Goal: Transaction & Acquisition: Book appointment/travel/reservation

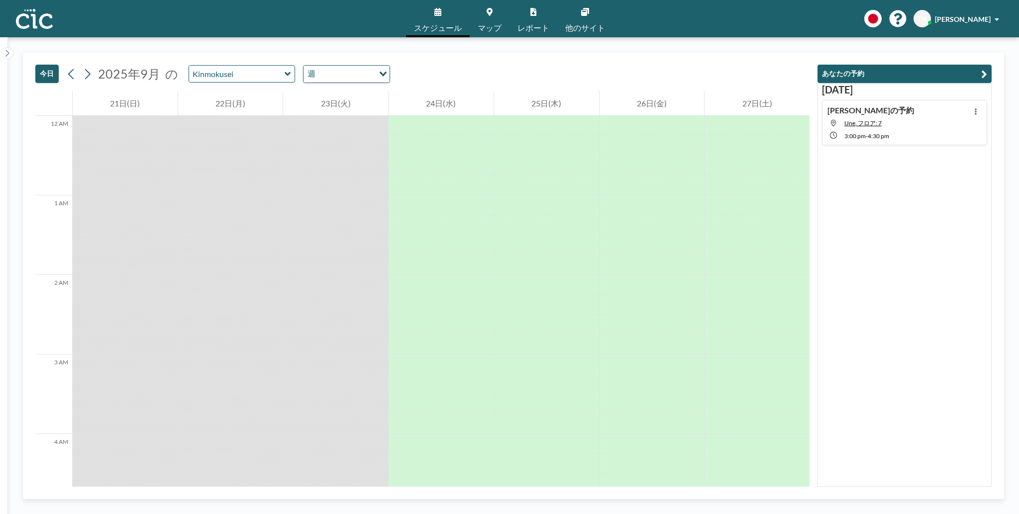
scroll to position [856, 0]
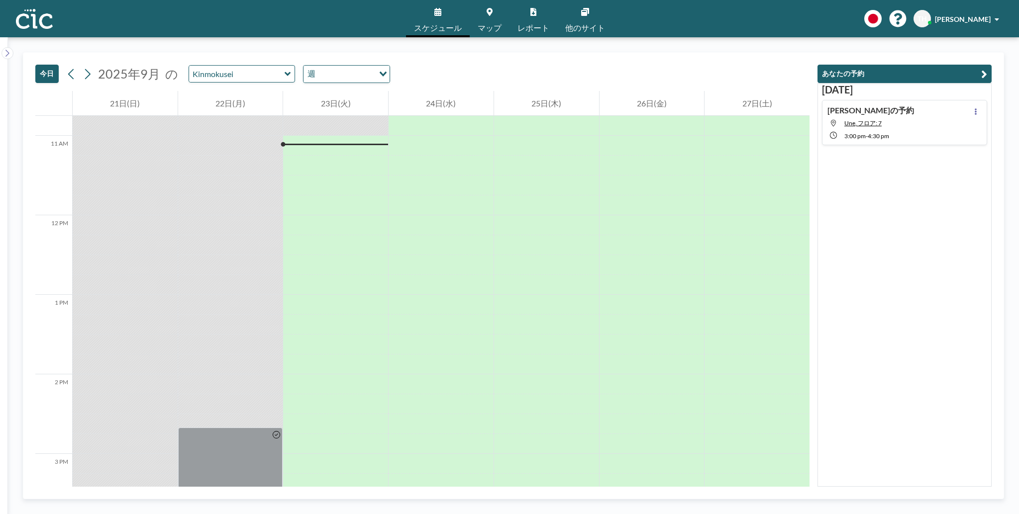
click at [485, 25] on span "マップ" at bounding box center [490, 28] width 24 height 8
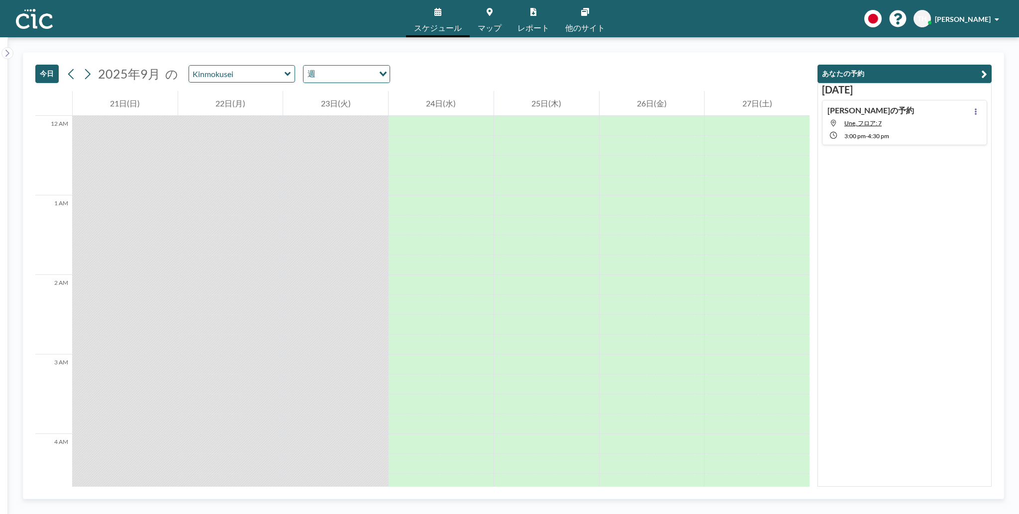
scroll to position [856, 0]
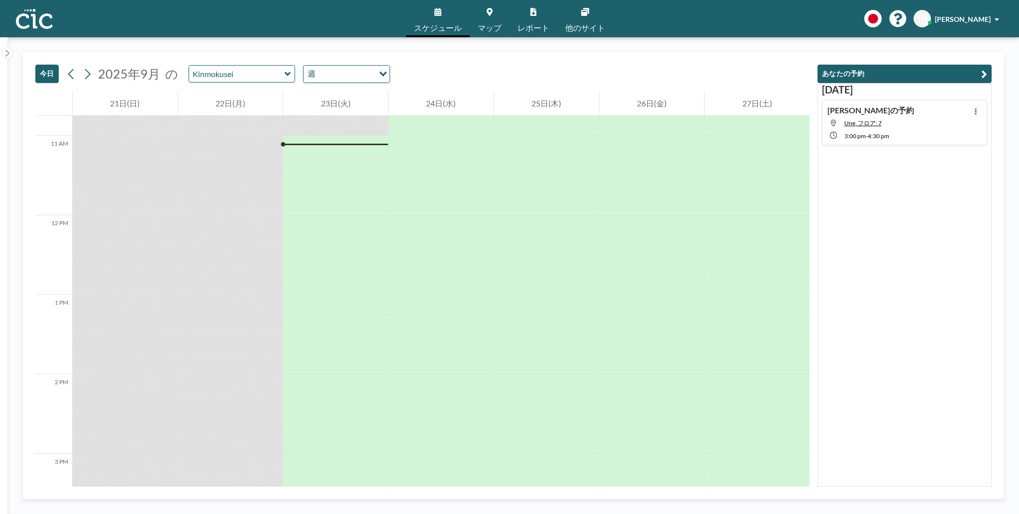
click at [285, 75] on icon at bounding box center [288, 74] width 6 height 4
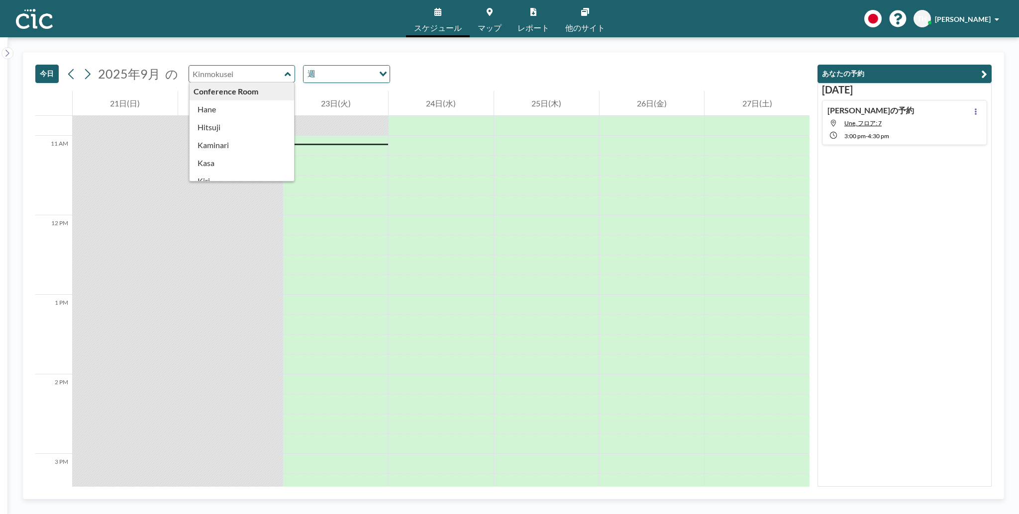
click at [285, 75] on icon at bounding box center [288, 74] width 6 height 4
type input "Kinmokusei"
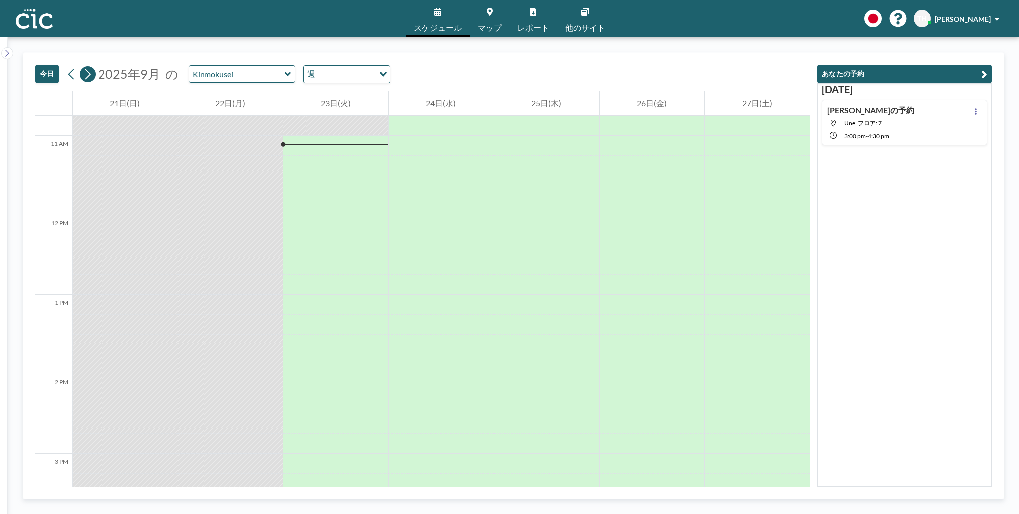
click at [87, 82] on button at bounding box center [88, 74] width 16 height 16
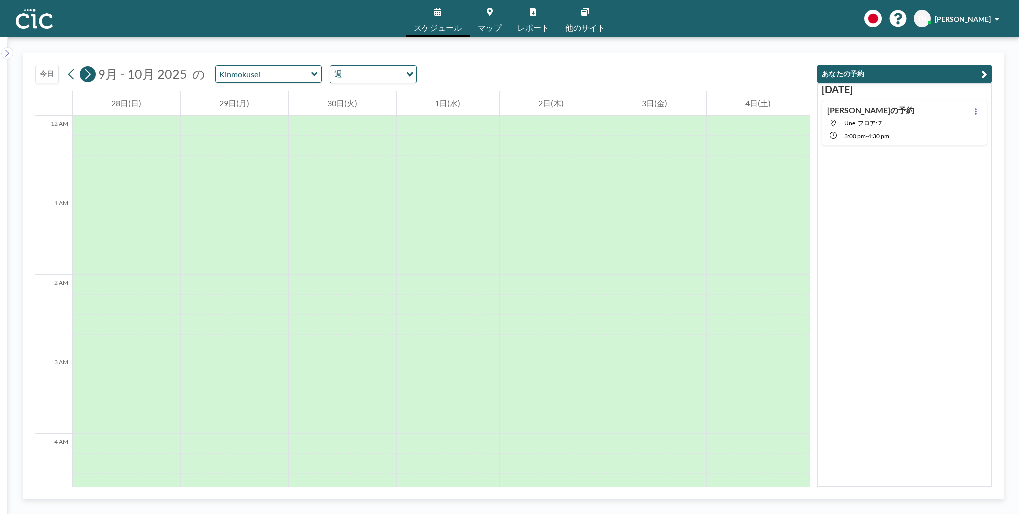
scroll to position [617, 0]
click at [311, 77] on icon at bounding box center [314, 74] width 6 height 10
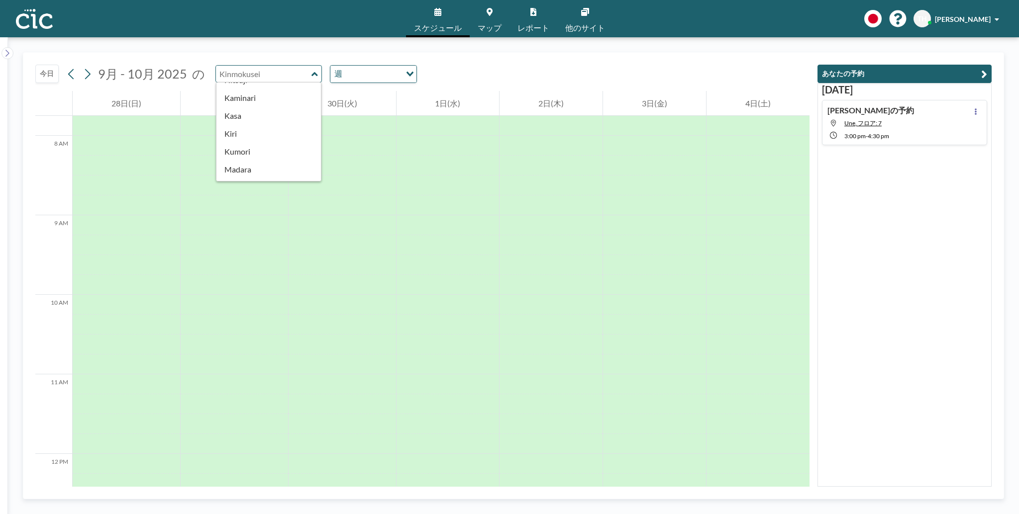
scroll to position [33, 0]
type input "Kasa"
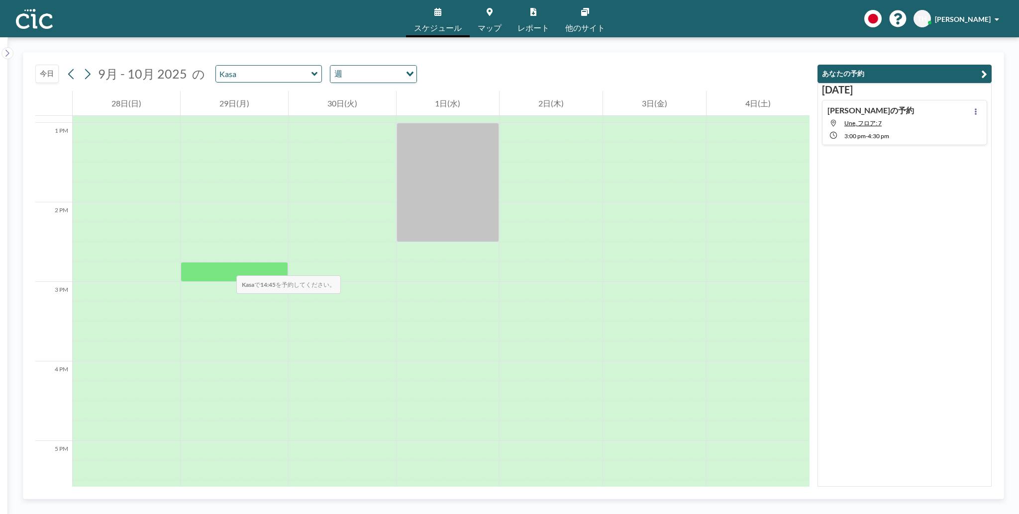
scroll to position [969, 0]
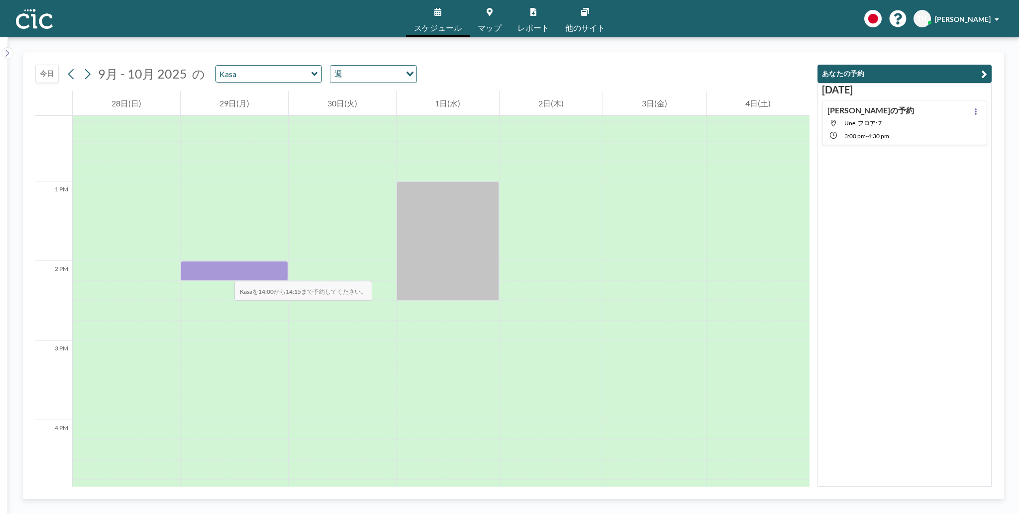
click at [224, 271] on div at bounding box center [234, 271] width 107 height 20
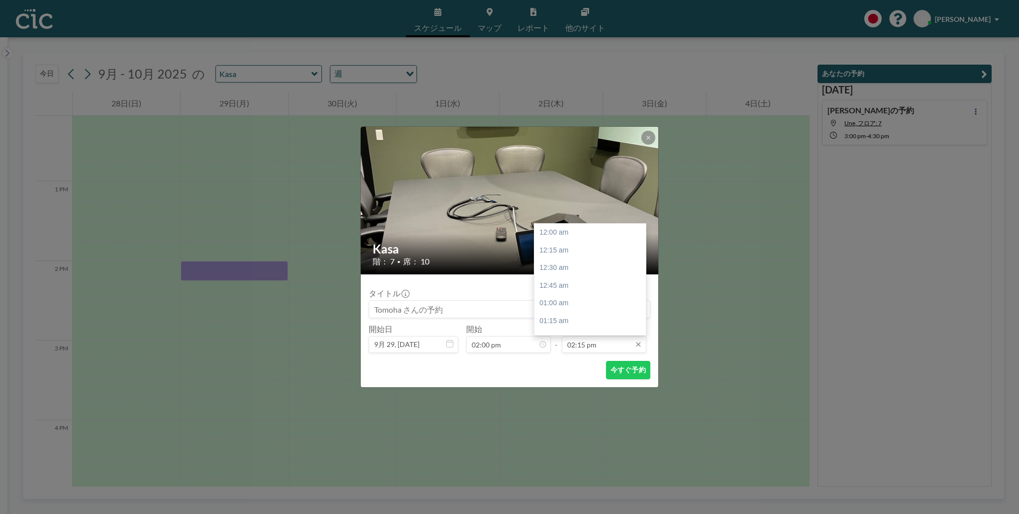
scroll to position [1009, 0]
click at [569, 301] on div "03:15 pm" at bounding box center [591, 303] width 114 height 18
type input "03:15 pm"
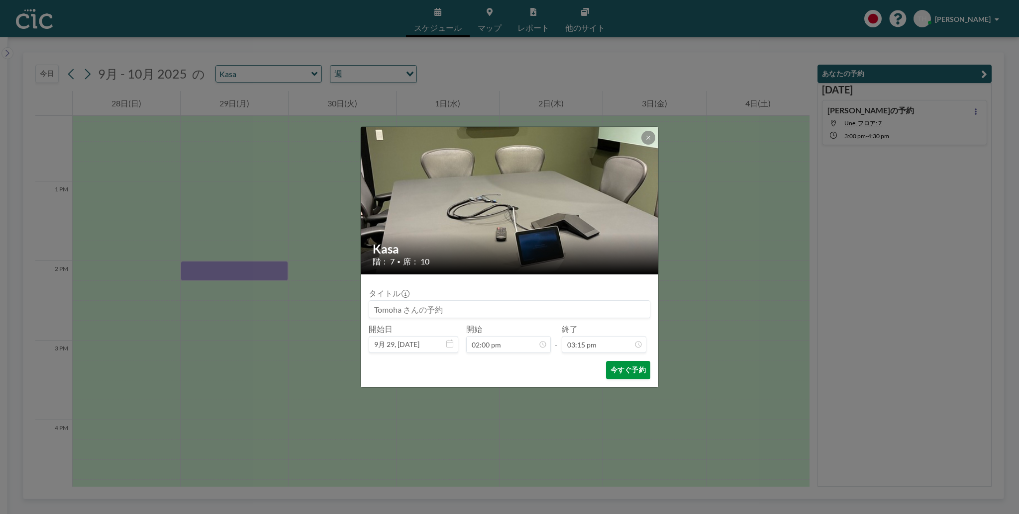
click at [623, 371] on button "今すぐ予約" at bounding box center [628, 370] width 44 height 18
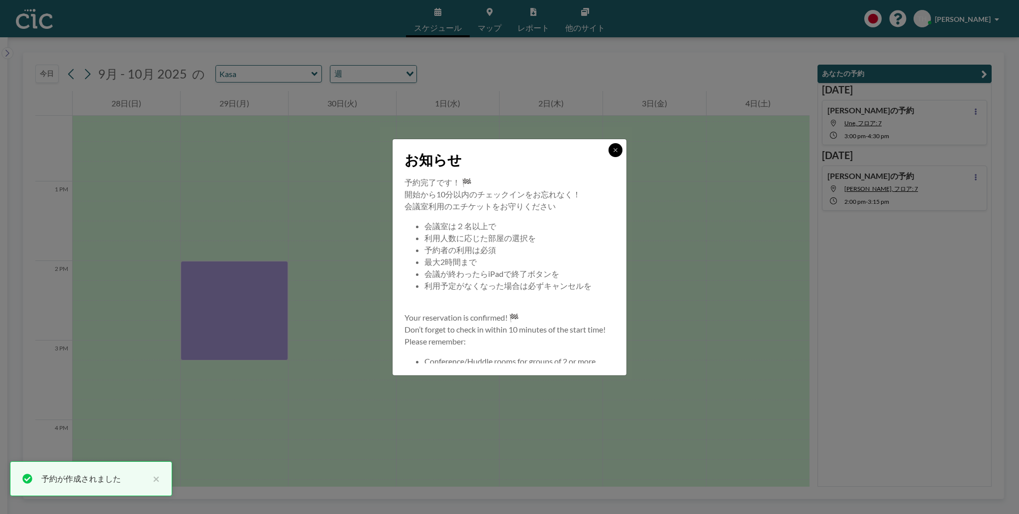
click at [618, 148] on icon at bounding box center [615, 150] width 6 height 6
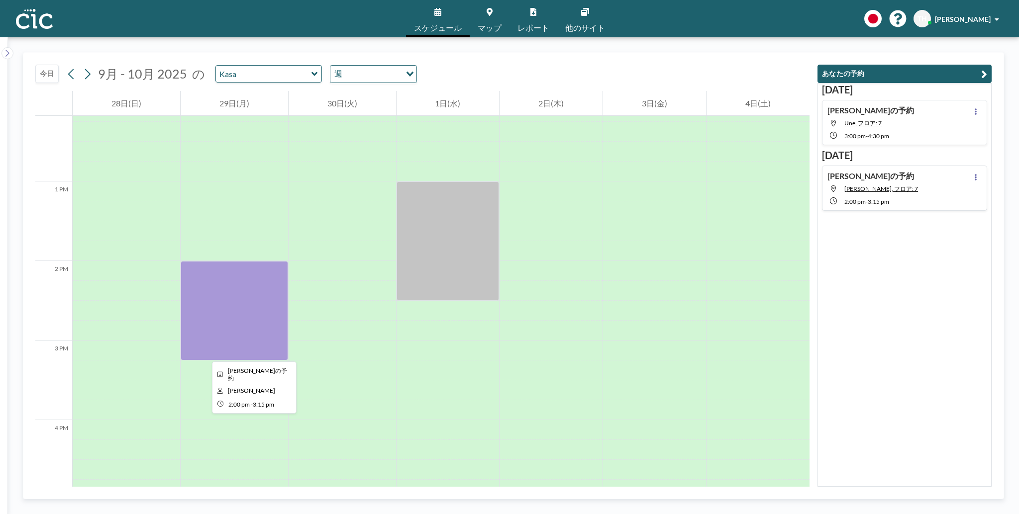
scroll to position [1028, 0]
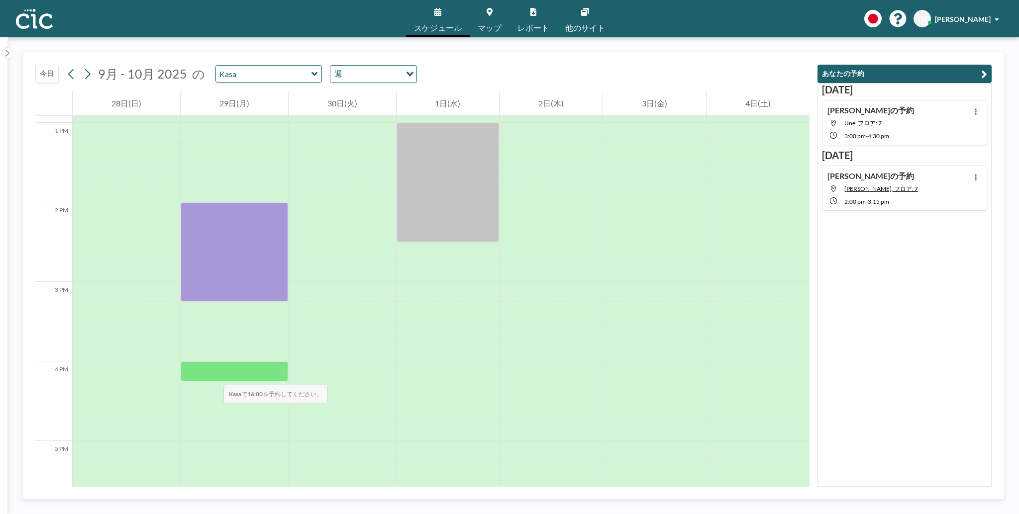
click at [213, 375] on div at bounding box center [234, 372] width 107 height 20
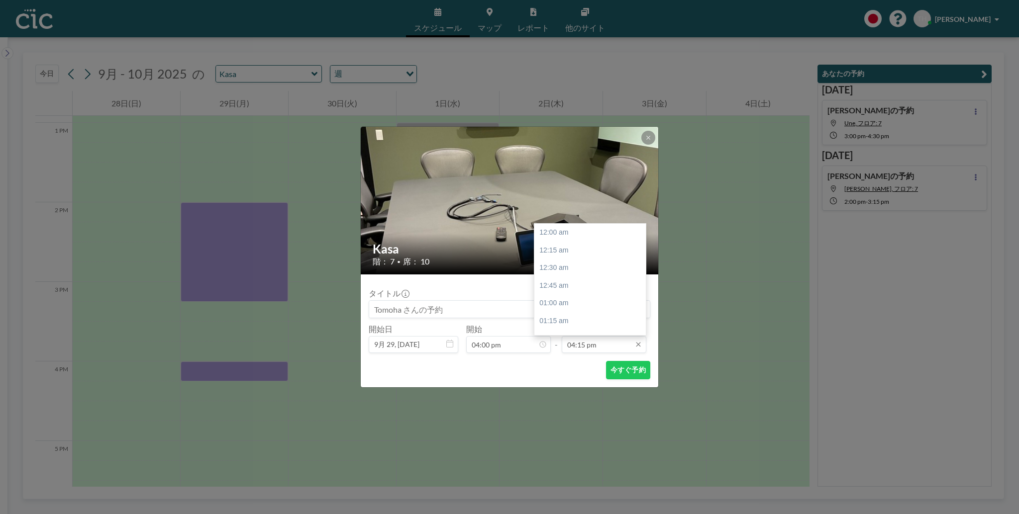
scroll to position [1151, 0]
click at [555, 297] on div "05:15 pm" at bounding box center [591, 304] width 114 height 18
type input "05:15 pm"
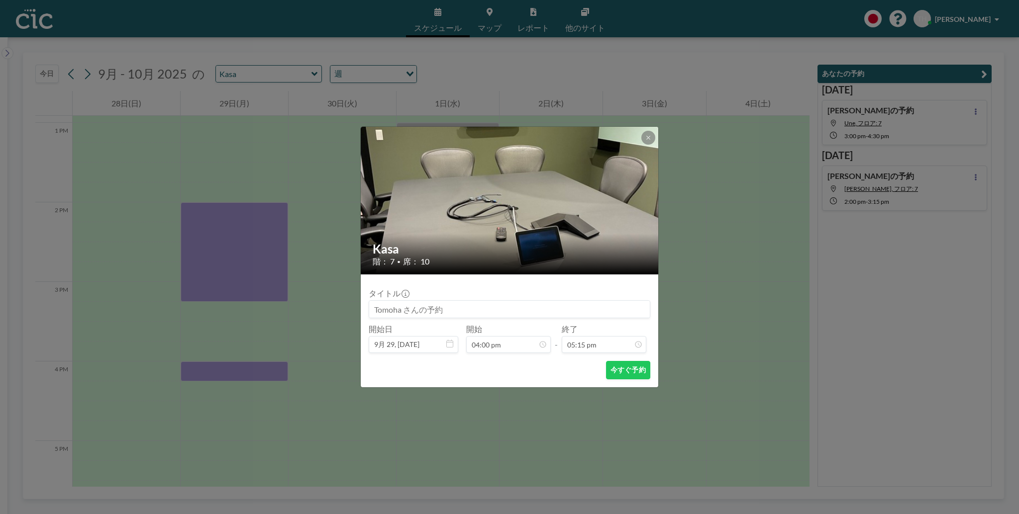
scroll to position [1222, 0]
click at [619, 373] on button "今すぐ予約" at bounding box center [628, 370] width 44 height 18
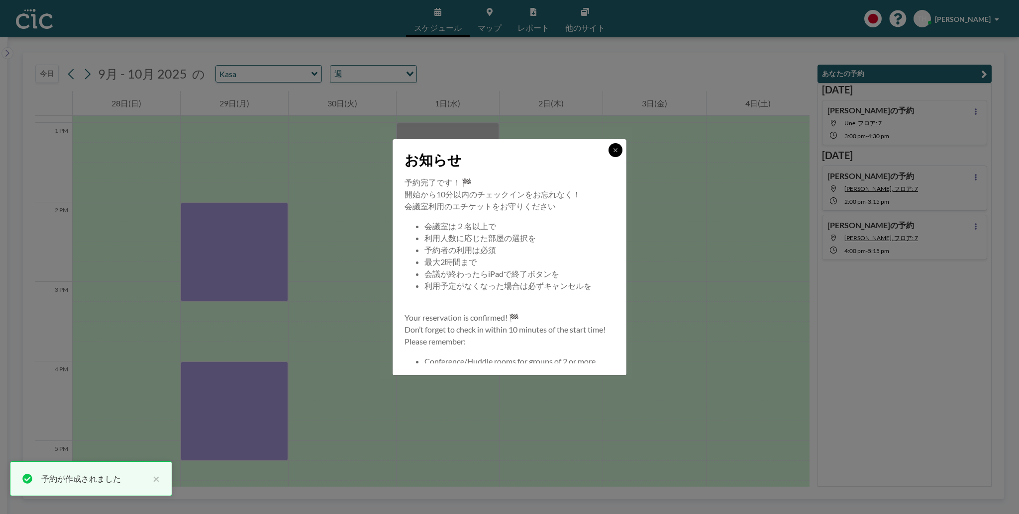
click at [616, 153] on button at bounding box center [615, 150] width 14 height 14
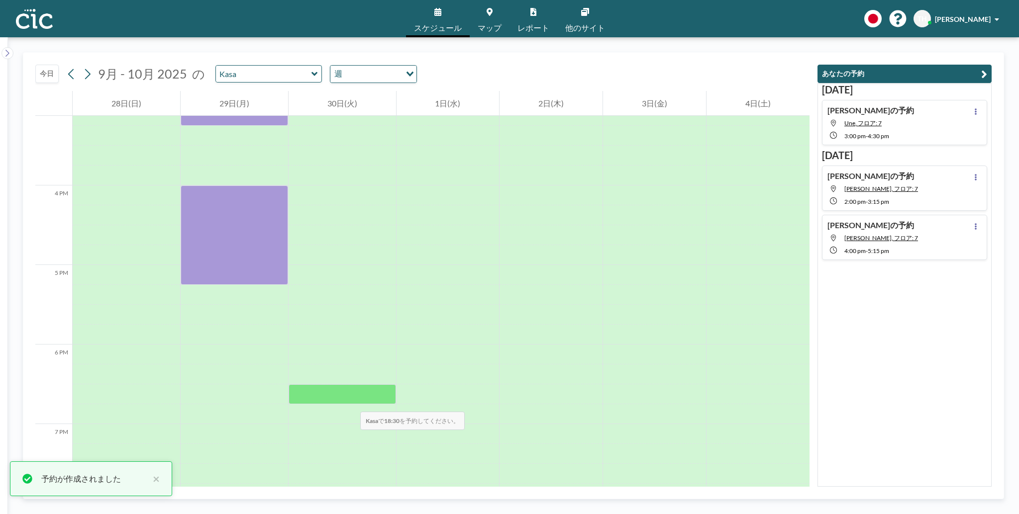
scroll to position [910, 0]
